Goal: Task Accomplishment & Management: Complete application form

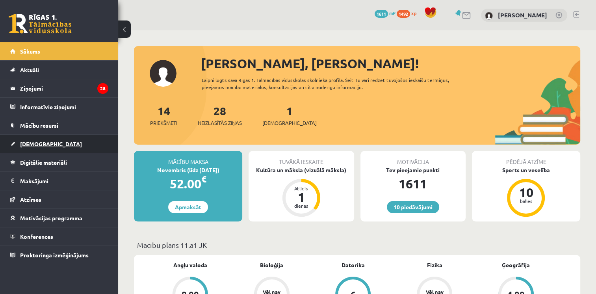
click at [42, 142] on span "[DEMOGRAPHIC_DATA]" at bounding box center [51, 143] width 62 height 7
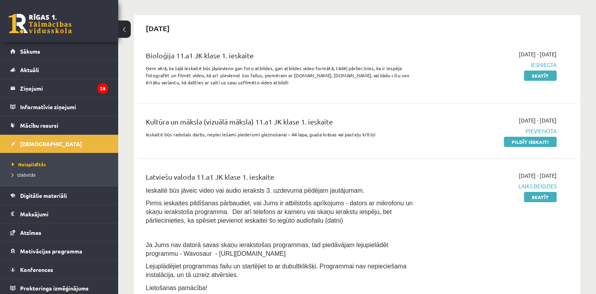
scroll to position [168, 0]
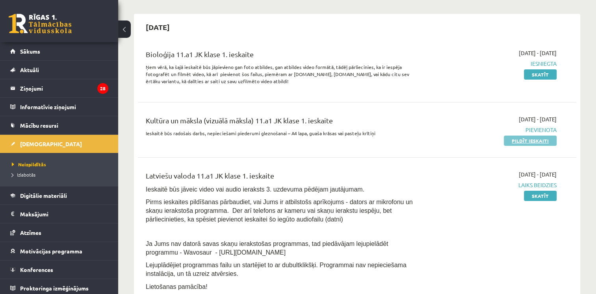
click at [533, 143] on link "Pildīt ieskaiti" at bounding box center [530, 141] width 53 height 10
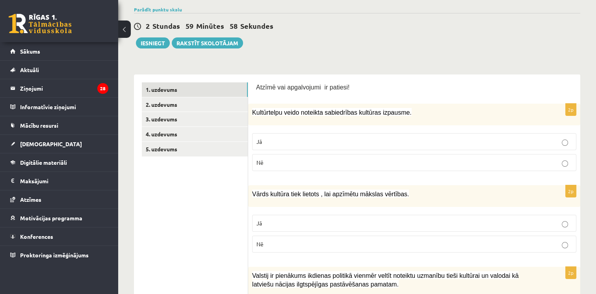
scroll to position [79, 0]
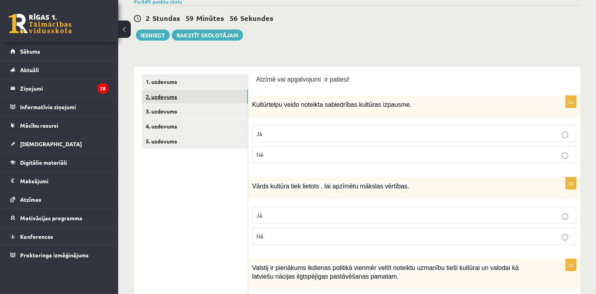
click at [170, 102] on link "2. uzdevums" at bounding box center [195, 96] width 106 height 15
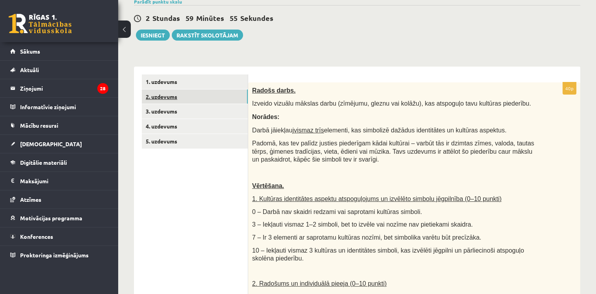
scroll to position [0, 0]
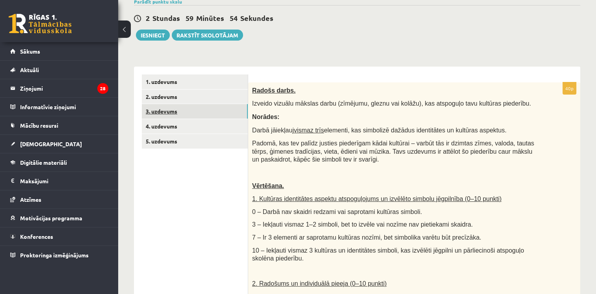
click at [167, 117] on link "3. uzdevums" at bounding box center [195, 111] width 106 height 15
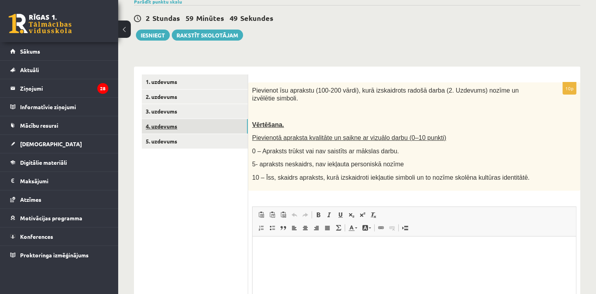
click at [168, 132] on link "4. uzdevums" at bounding box center [195, 126] width 106 height 15
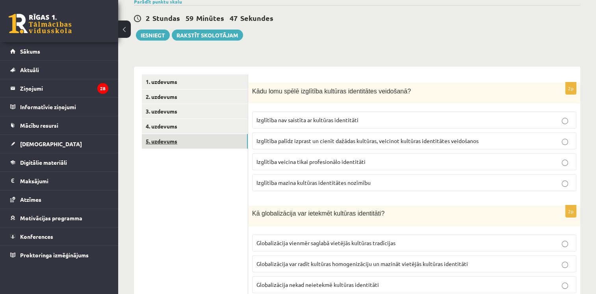
click at [169, 147] on link "5. uzdevums" at bounding box center [195, 141] width 106 height 15
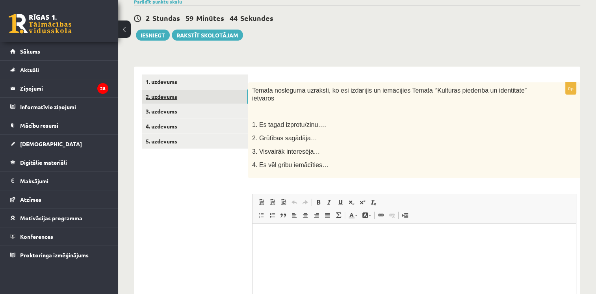
click at [167, 97] on link "2. uzdevums" at bounding box center [195, 96] width 106 height 15
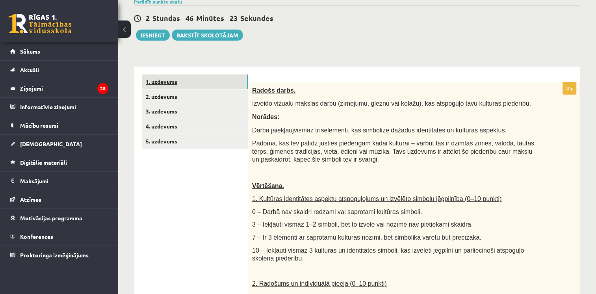
click at [159, 81] on link "1. uzdevums" at bounding box center [195, 81] width 106 height 15
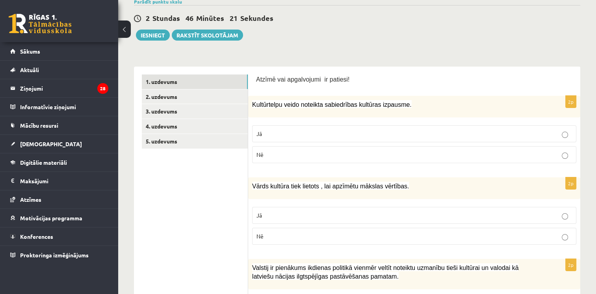
scroll to position [100, 0]
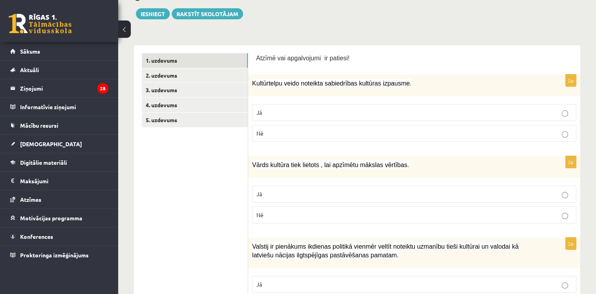
click at [285, 113] on p "Jā" at bounding box center [414, 112] width 316 height 8
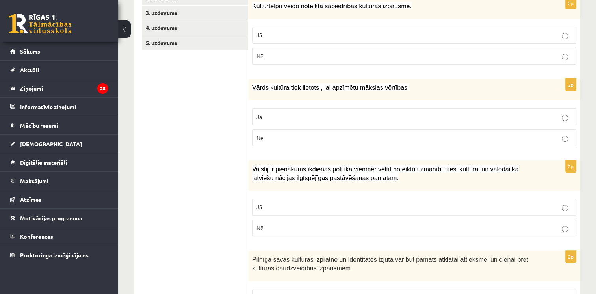
scroll to position [178, 0]
click at [277, 115] on p "Jā" at bounding box center [414, 116] width 316 height 8
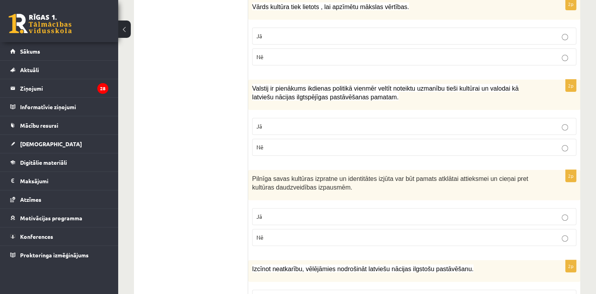
scroll to position [258, 0]
click at [277, 123] on p "Jā" at bounding box center [414, 126] width 316 height 8
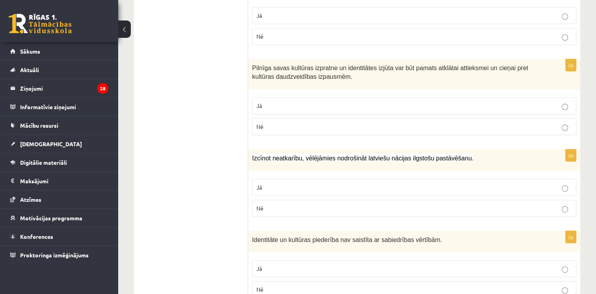
scroll to position [369, 0]
click at [276, 123] on p "Nē" at bounding box center [414, 127] width 316 height 8
click at [282, 97] on label "Jā" at bounding box center [414, 105] width 324 height 17
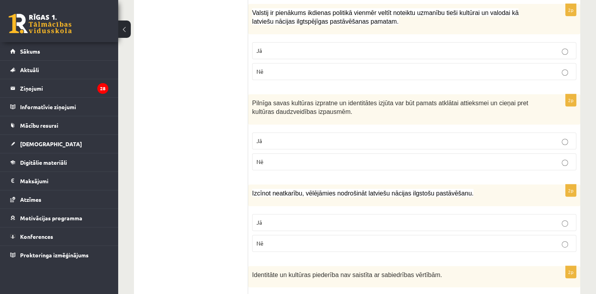
scroll to position [333, 0]
click at [282, 64] on label "Nē" at bounding box center [414, 71] width 324 height 17
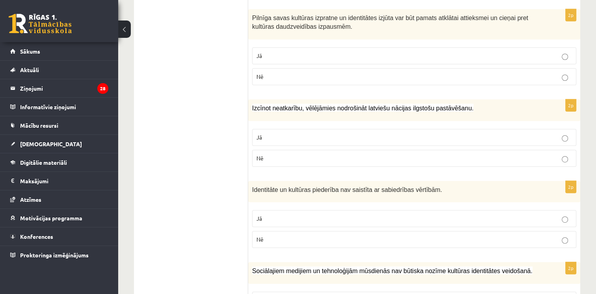
scroll to position [431, 0]
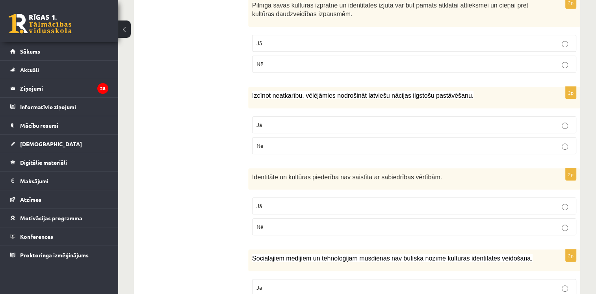
click at [276, 146] on p "Nē" at bounding box center [414, 145] width 316 height 8
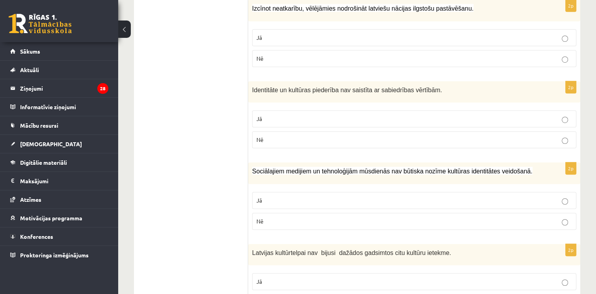
scroll to position [519, 0]
click at [277, 135] on p "Nē" at bounding box center [414, 139] width 316 height 8
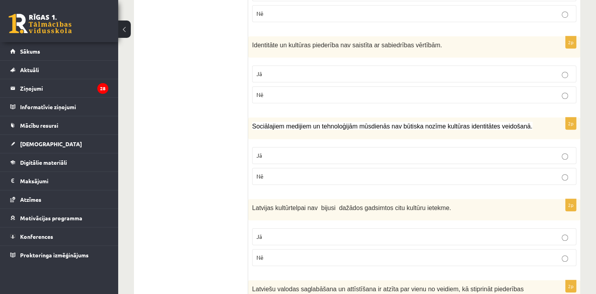
scroll to position [594, 0]
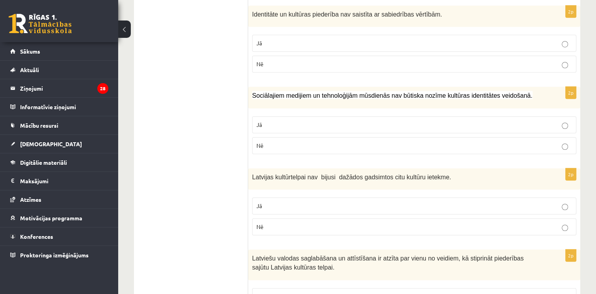
click at [264, 141] on p "Nē" at bounding box center [414, 145] width 316 height 8
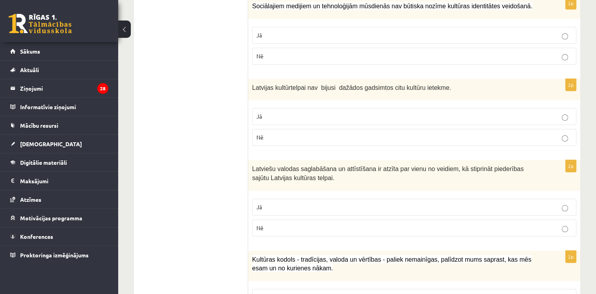
scroll to position [688, 0]
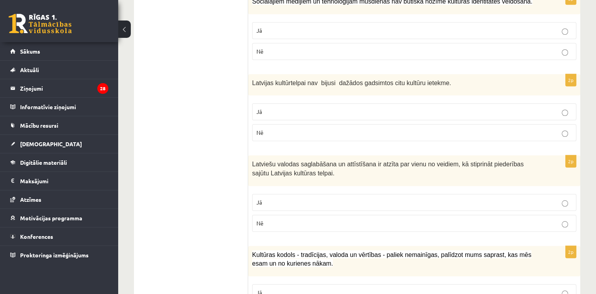
click at [277, 130] on p "Nē" at bounding box center [414, 132] width 316 height 8
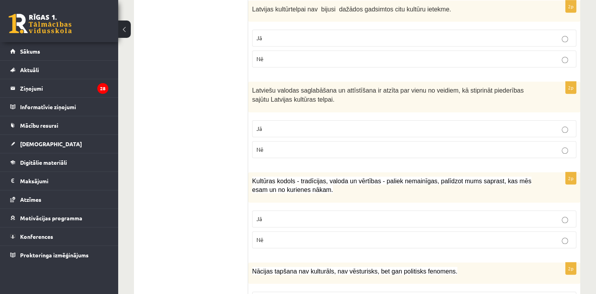
scroll to position [762, 0]
click at [269, 120] on label "Jā" at bounding box center [414, 128] width 324 height 17
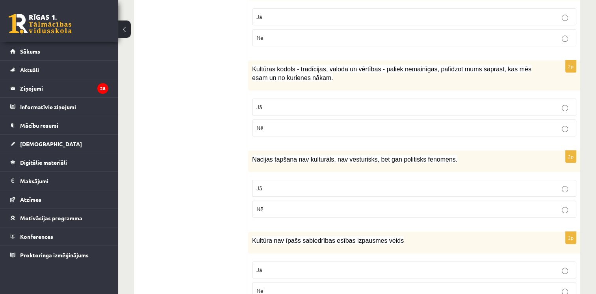
scroll to position [874, 0]
click at [287, 102] on p "Jā" at bounding box center [414, 106] width 316 height 8
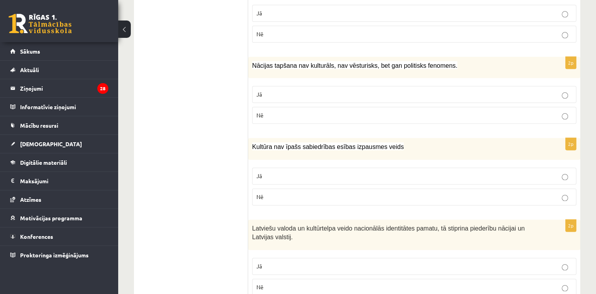
scroll to position [968, 0]
click at [276, 111] on p "Nē" at bounding box center [414, 114] width 316 height 8
click at [287, 89] on p "Jā" at bounding box center [414, 93] width 316 height 8
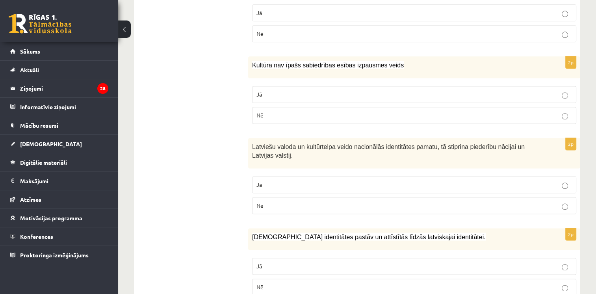
scroll to position [1050, 0]
click at [284, 110] on p "Nē" at bounding box center [414, 114] width 316 height 8
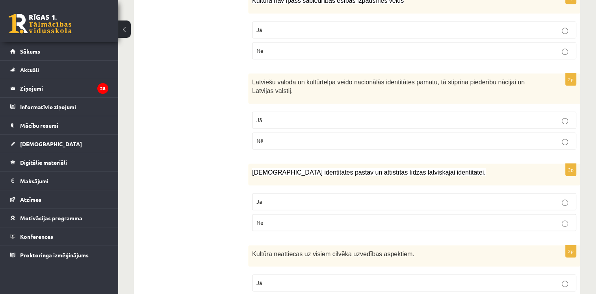
scroll to position [1113, 0]
click at [279, 116] on p "Jā" at bounding box center [414, 120] width 316 height 8
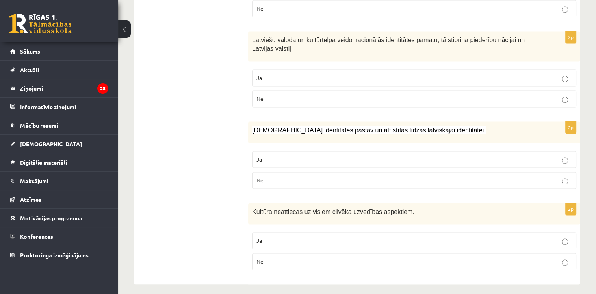
click at [260, 157] on p "Jā" at bounding box center [414, 159] width 316 height 8
click at [258, 258] on span "Nē" at bounding box center [259, 261] width 7 height 7
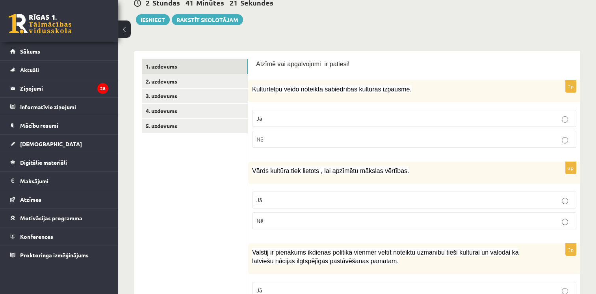
scroll to position [92, 0]
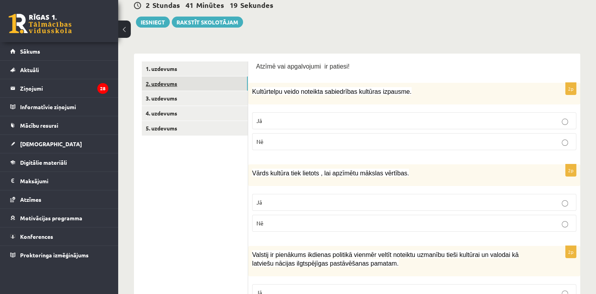
click at [168, 80] on link "2. uzdevums" at bounding box center [195, 83] width 106 height 15
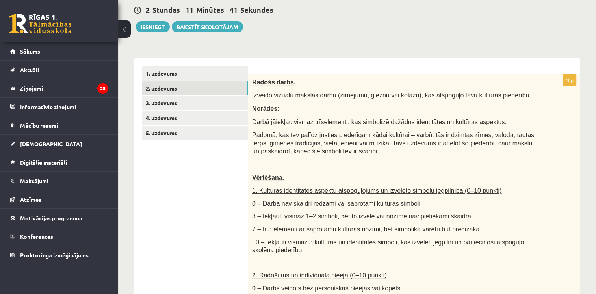
scroll to position [88, 0]
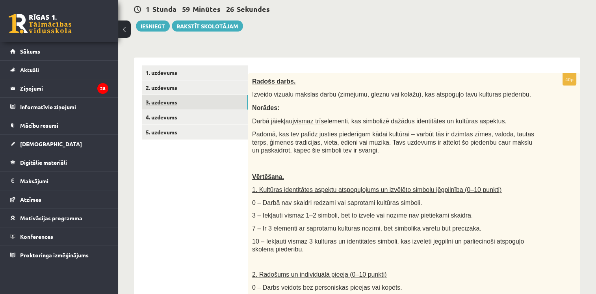
click at [195, 109] on link "3. uzdevums" at bounding box center [195, 102] width 106 height 15
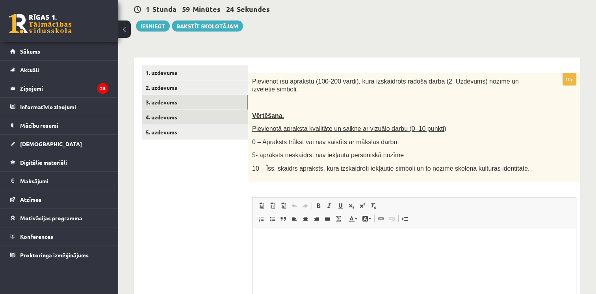
scroll to position [0, 0]
click at [167, 117] on link "4. uzdevums" at bounding box center [195, 117] width 106 height 15
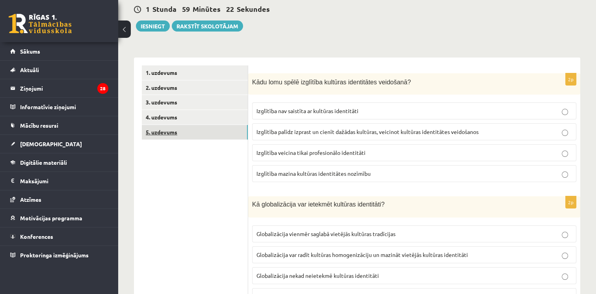
click at [164, 129] on link "5. uzdevums" at bounding box center [195, 132] width 106 height 15
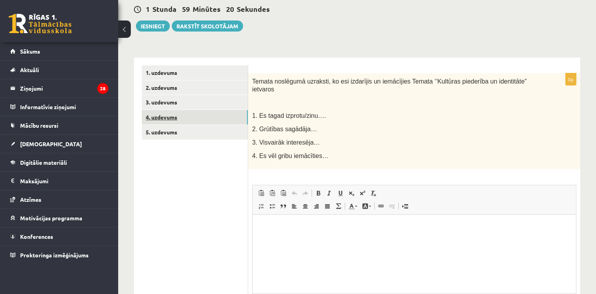
click at [168, 122] on link "4. uzdevums" at bounding box center [195, 117] width 106 height 15
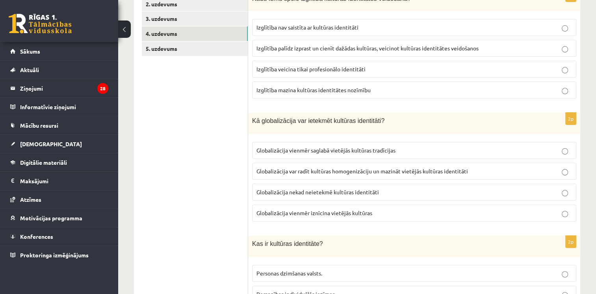
scroll to position [136, 0]
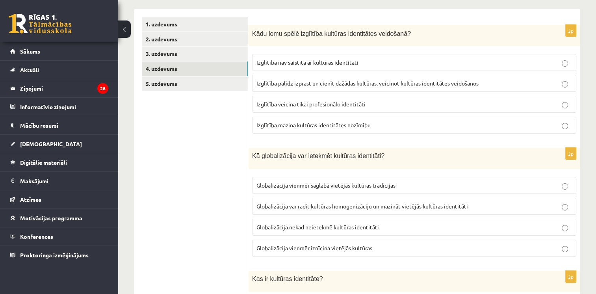
click at [357, 86] on span "Izglītība palīdz izprast un cienīt dažādas kultūras, veicinot kultūras identitā…" at bounding box center [367, 83] width 222 height 7
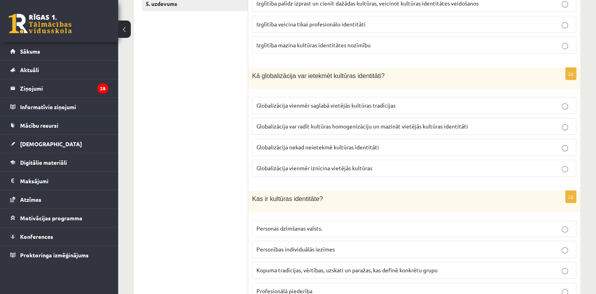
scroll to position [217, 0]
click at [303, 97] on label "Globalizācija vienmēr saglabā vietējās kultūras tradīcijas" at bounding box center [414, 104] width 324 height 17
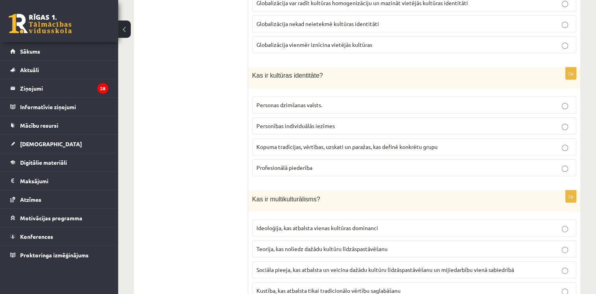
scroll to position [344, 0]
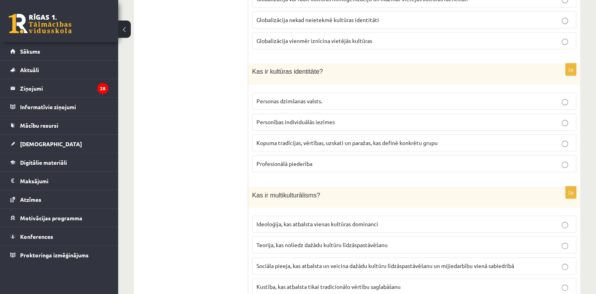
click at [280, 147] on label "Kopuma tradīcijas, vērtības, uzskati un paražas, kas definē konkrētu grupu" at bounding box center [414, 142] width 324 height 17
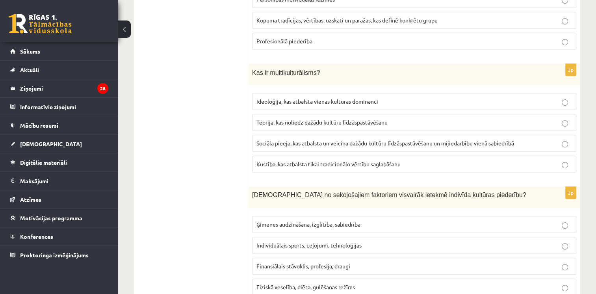
scroll to position [468, 0]
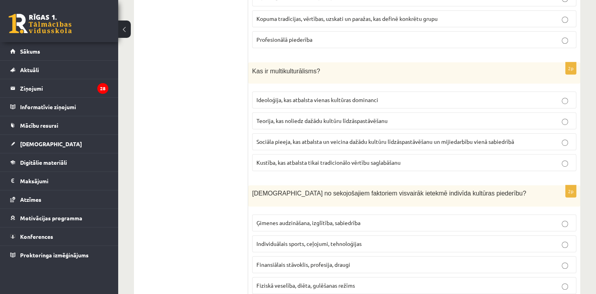
click at [304, 141] on span "Sociāla pieeja, kas atbalsta un veicina dažādu kultūru līdzāspastāvēšanu un mij…" at bounding box center [385, 141] width 258 height 7
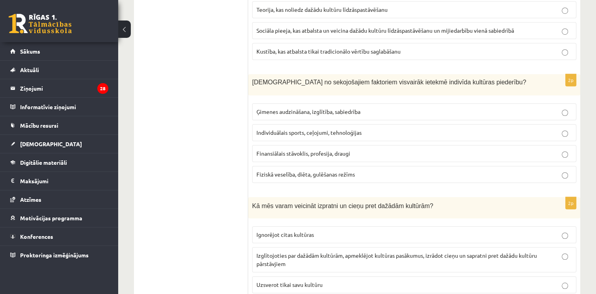
scroll to position [613, 0]
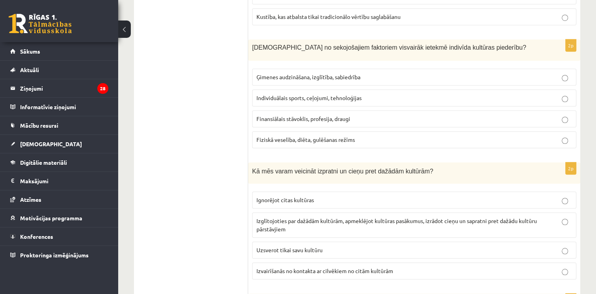
click at [310, 76] on span "Ģimenes audzināšana, izglītība, sabiedrība" at bounding box center [308, 76] width 104 height 7
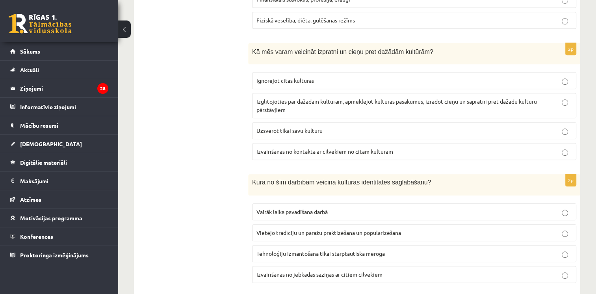
scroll to position [733, 0]
click at [286, 101] on p "Izglītojoties par dažādām kultūrām, apmeklējot kultūras pasākumus, izrādot cieņ…" at bounding box center [414, 105] width 316 height 17
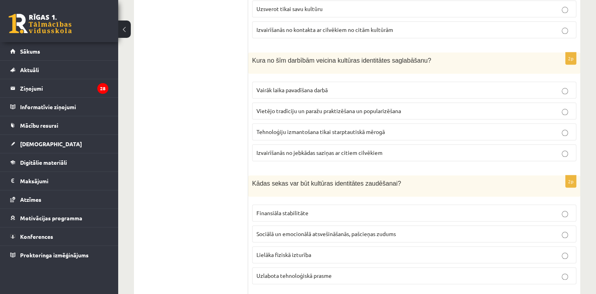
scroll to position [856, 0]
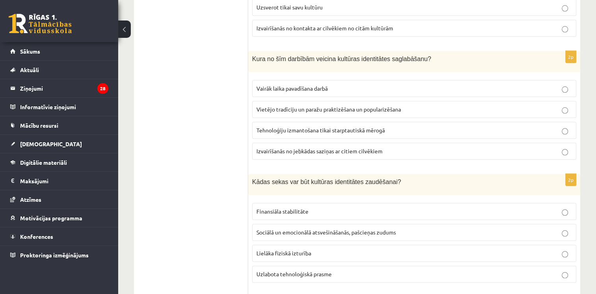
click at [287, 108] on p "Vietējo tradīciju un paražu praktizēšana un popularizēšana" at bounding box center [414, 109] width 316 height 8
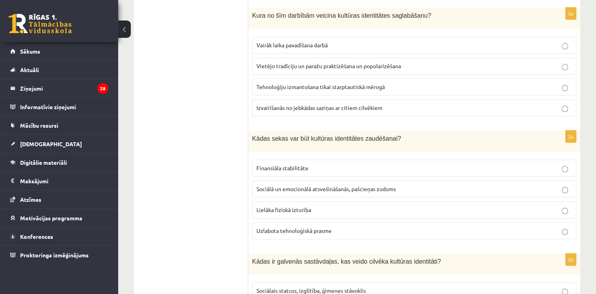
scroll to position [975, 0]
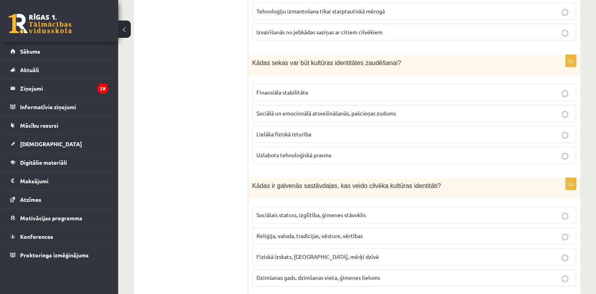
click at [287, 113] on label "Sociālā un emocionālā atsvešināšanās, pašcieņas zudums" at bounding box center [414, 113] width 324 height 17
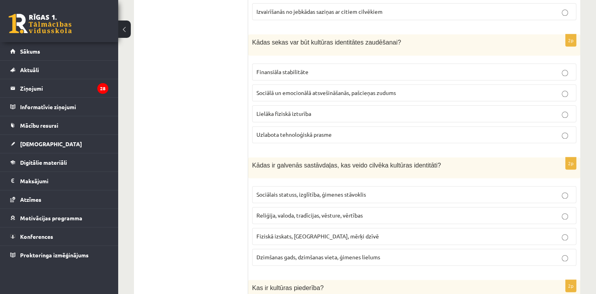
scroll to position [1084, 0]
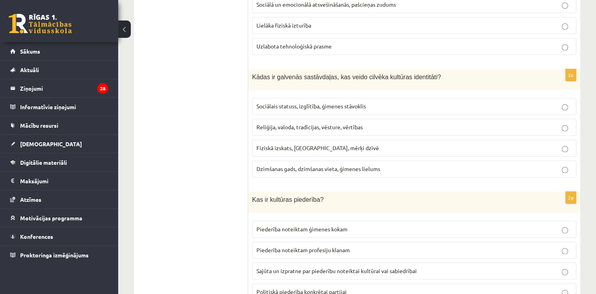
click at [284, 124] on span "Reliģija, valoda, tradīcijas, vēsture, vērtības" at bounding box center [309, 126] width 106 height 7
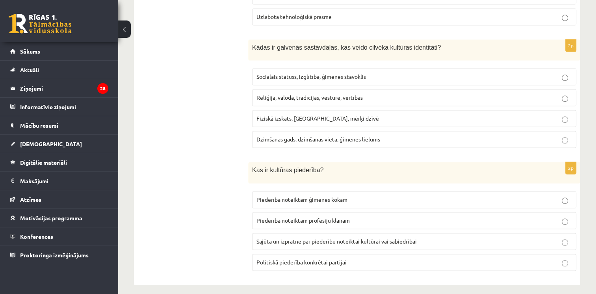
click at [292, 238] on p "Sajūta un izpratne par piederību noteiktai kultūrai vai sabiedrībai" at bounding box center [414, 241] width 316 height 8
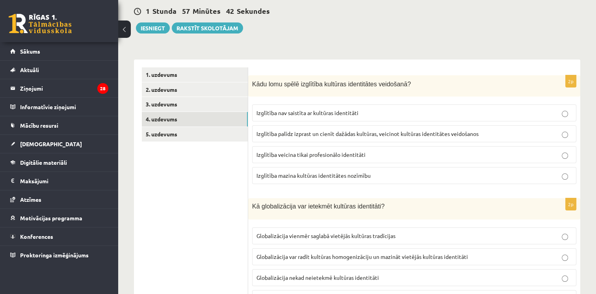
scroll to position [79, 0]
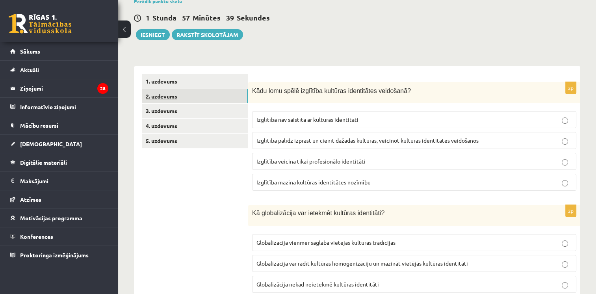
click at [173, 98] on link "2. uzdevums" at bounding box center [195, 96] width 106 height 15
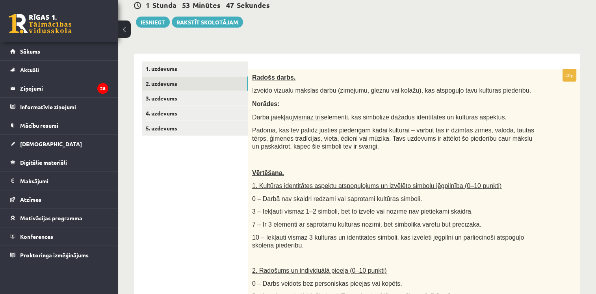
scroll to position [92, 0]
